Goal: Find specific page/section: Find specific page/section

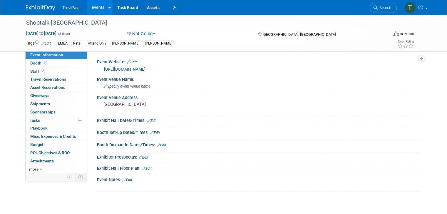
click at [91, 6] on link "Events" at bounding box center [97, 7] width 21 height 15
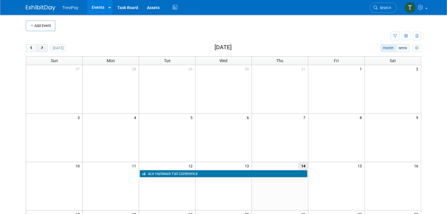
click at [40, 47] on span "next" at bounding box center [42, 48] width 4 height 4
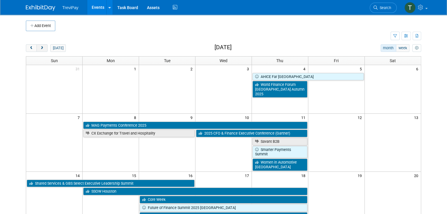
click at [40, 47] on span "next" at bounding box center [42, 48] width 4 height 4
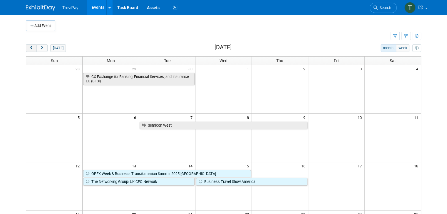
click at [29, 47] on button "prev" at bounding box center [31, 48] width 11 height 8
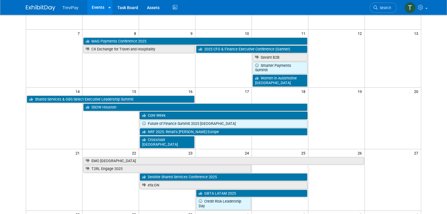
scroll to position [83, 0]
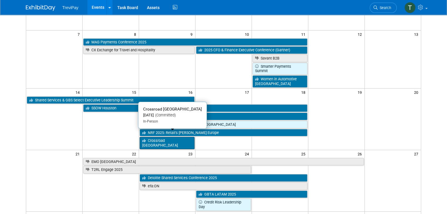
click at [146, 137] on link "Crossroad NYC" at bounding box center [167, 143] width 55 height 12
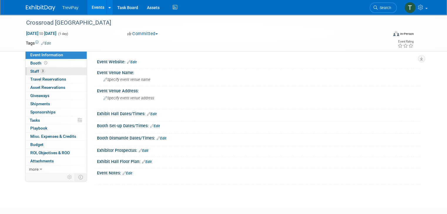
click at [41, 70] on link "3 Staff 3" at bounding box center [56, 72] width 61 height 8
